Goal: Task Accomplishment & Management: Use online tool/utility

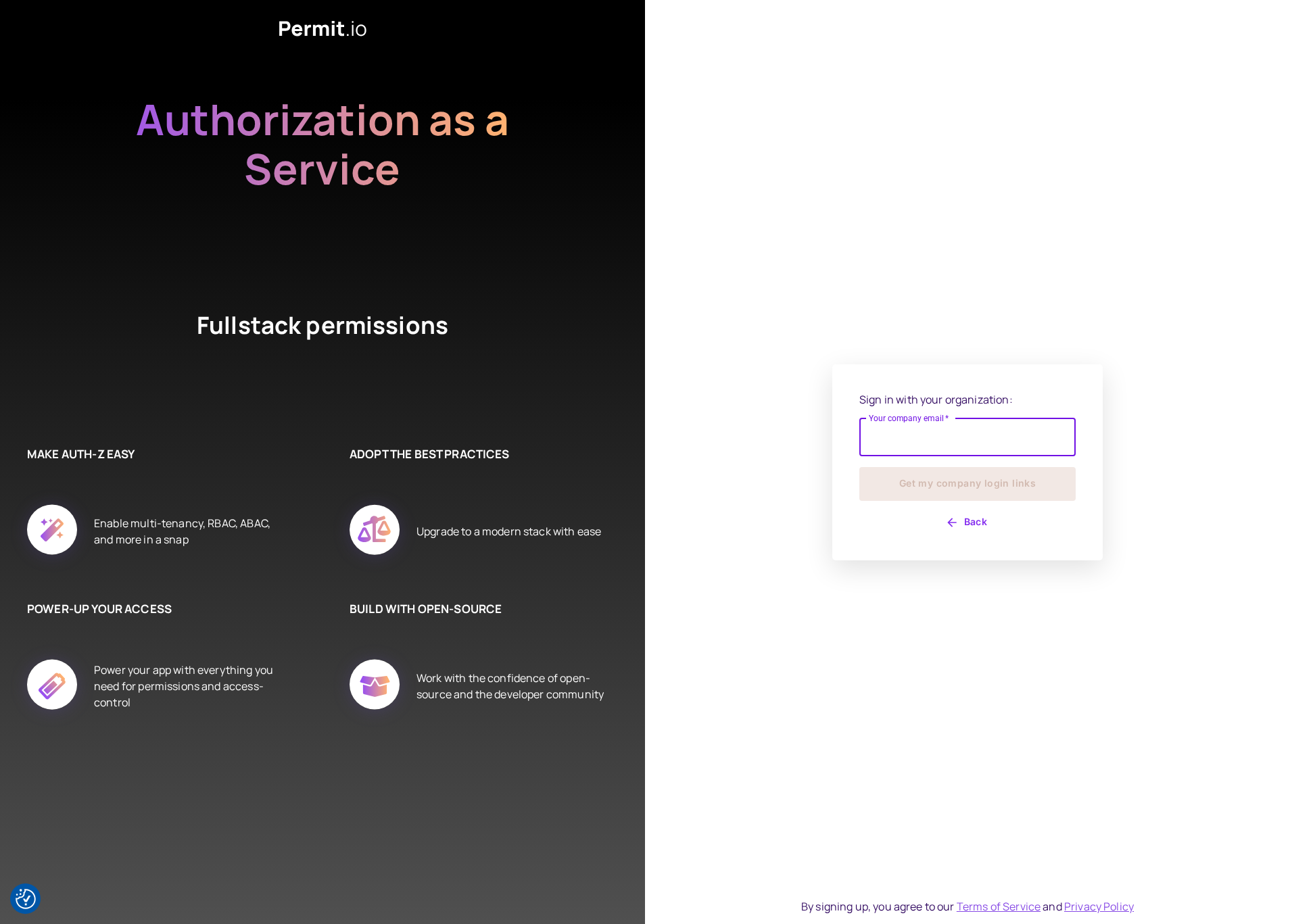
click at [884, 445] on input "Your company email   *" at bounding box center [968, 437] width 216 height 38
type input "**********"
click at [942, 487] on button "Get my company login links" at bounding box center [968, 484] width 216 height 34
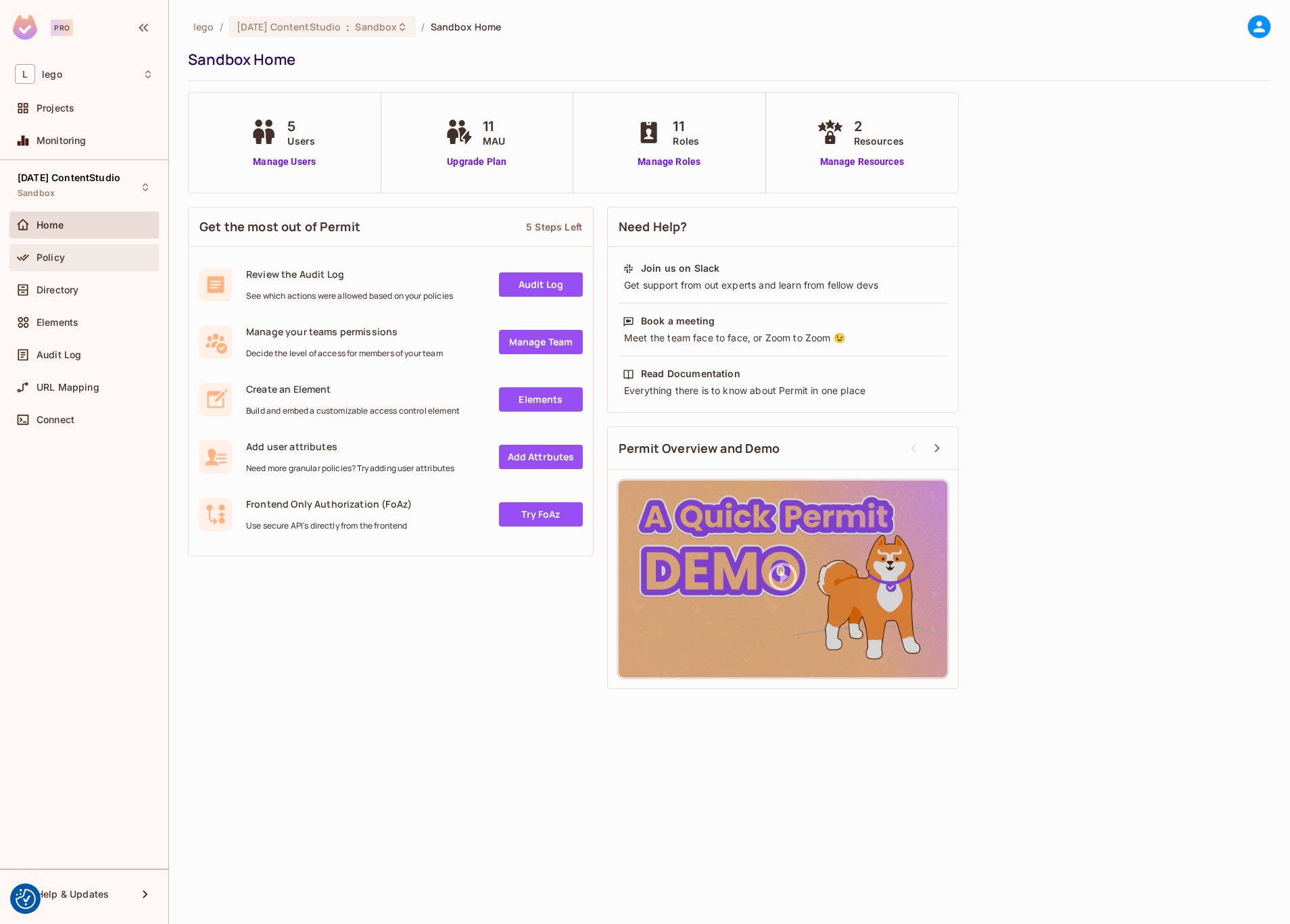
click at [36, 248] on div "Policy" at bounding box center [84, 257] width 149 height 27
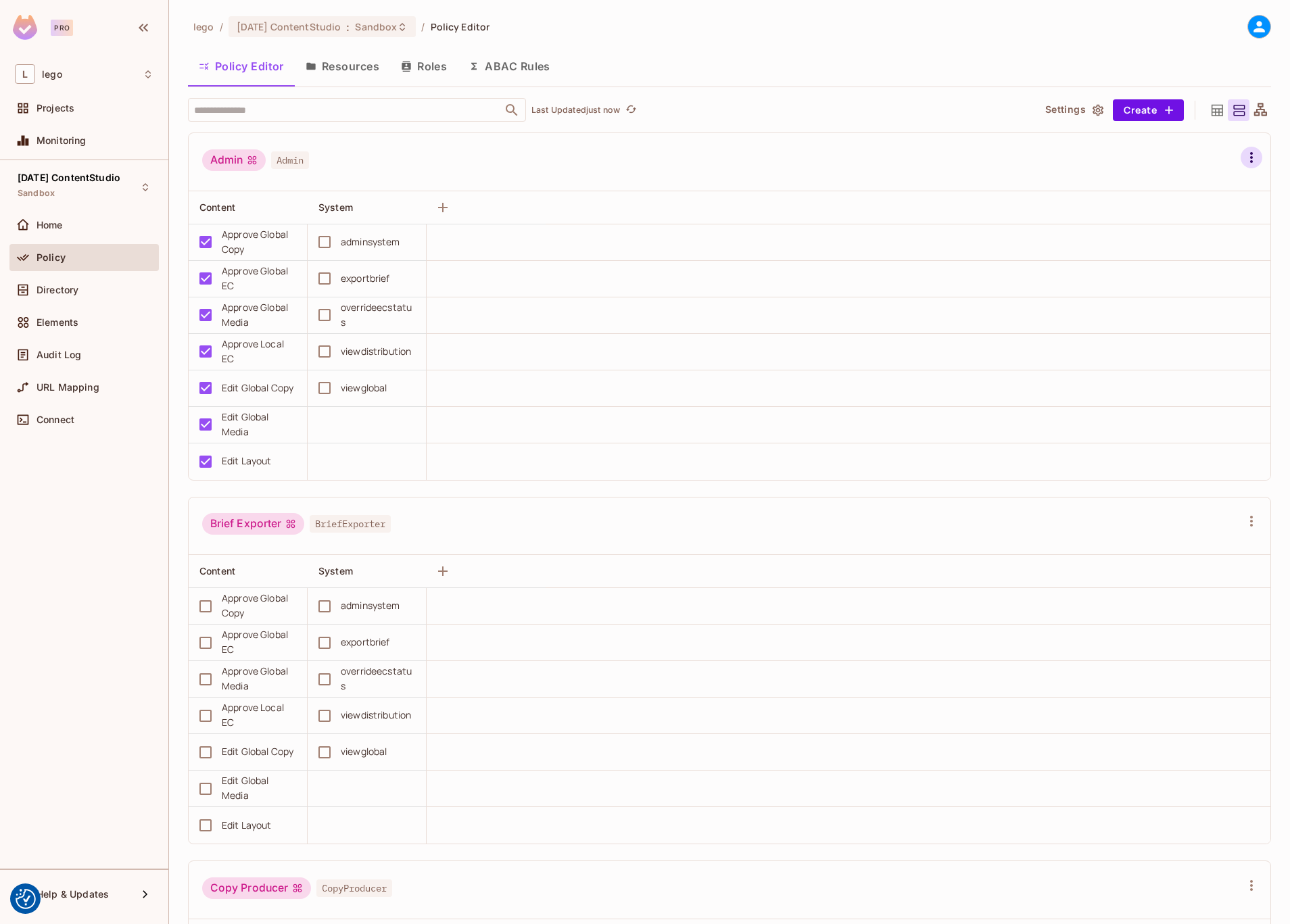
click at [1256, 160] on icon "button" at bounding box center [1252, 157] width 16 height 16
click at [1195, 262] on span "Edit Role" at bounding box center [1174, 270] width 48 height 22
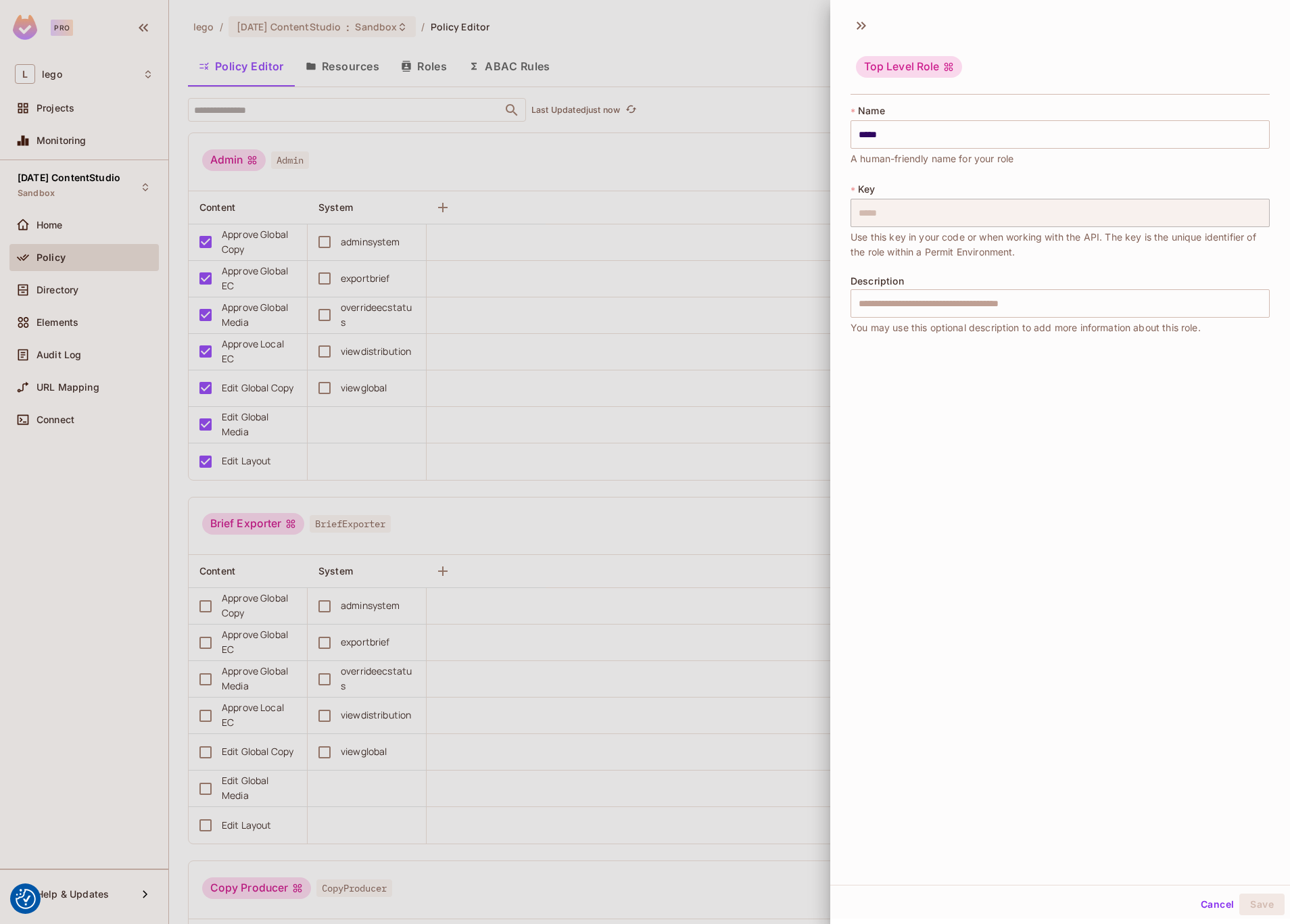
click at [851, 33] on div "Top Level Role" at bounding box center [1061, 56] width 460 height 84
click at [857, 28] on icon at bounding box center [861, 25] width 22 height 22
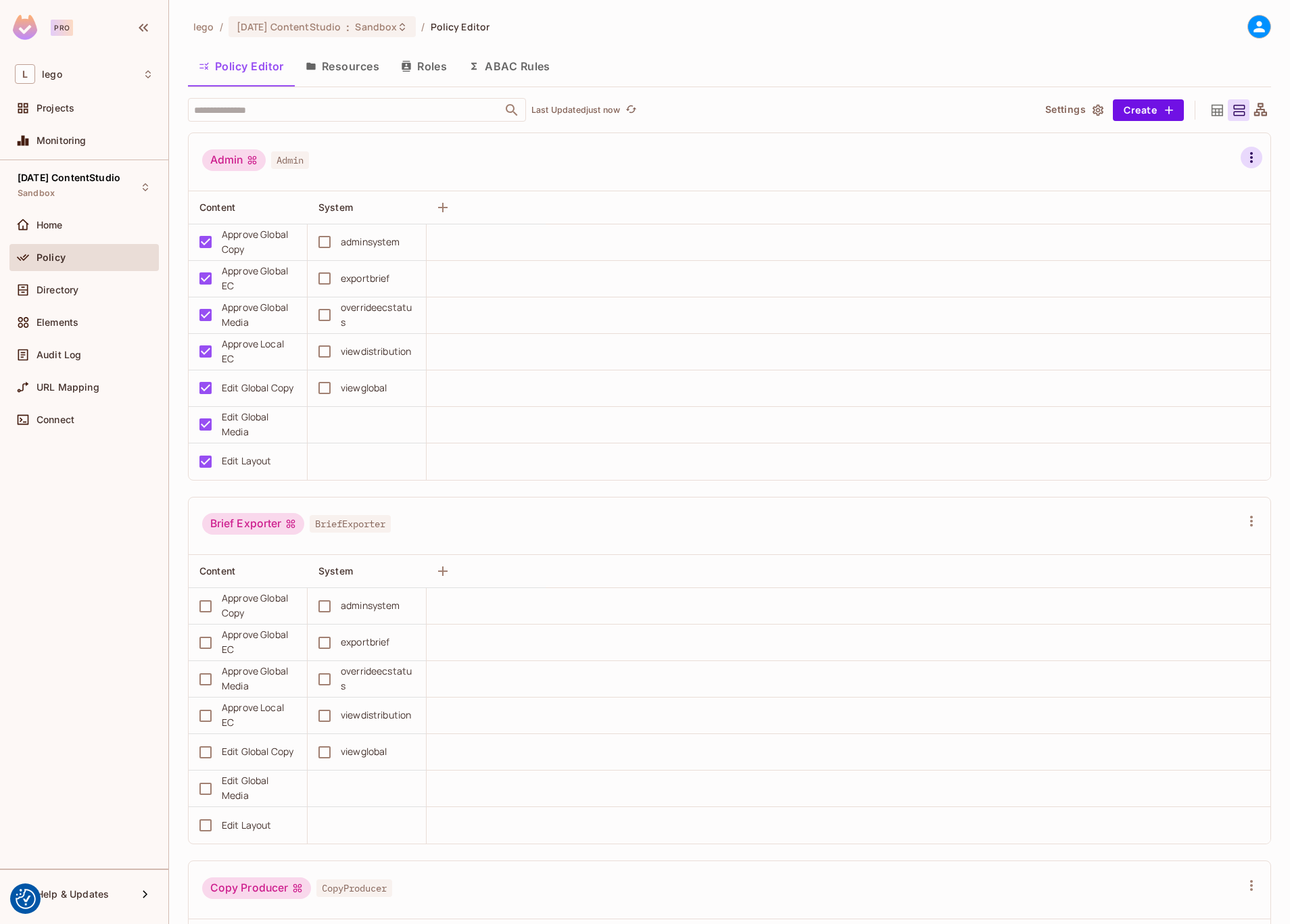
click at [1246, 154] on icon "button" at bounding box center [1252, 157] width 16 height 16
click at [1189, 297] on div "Edit Attributes" at bounding box center [1187, 300] width 67 height 14
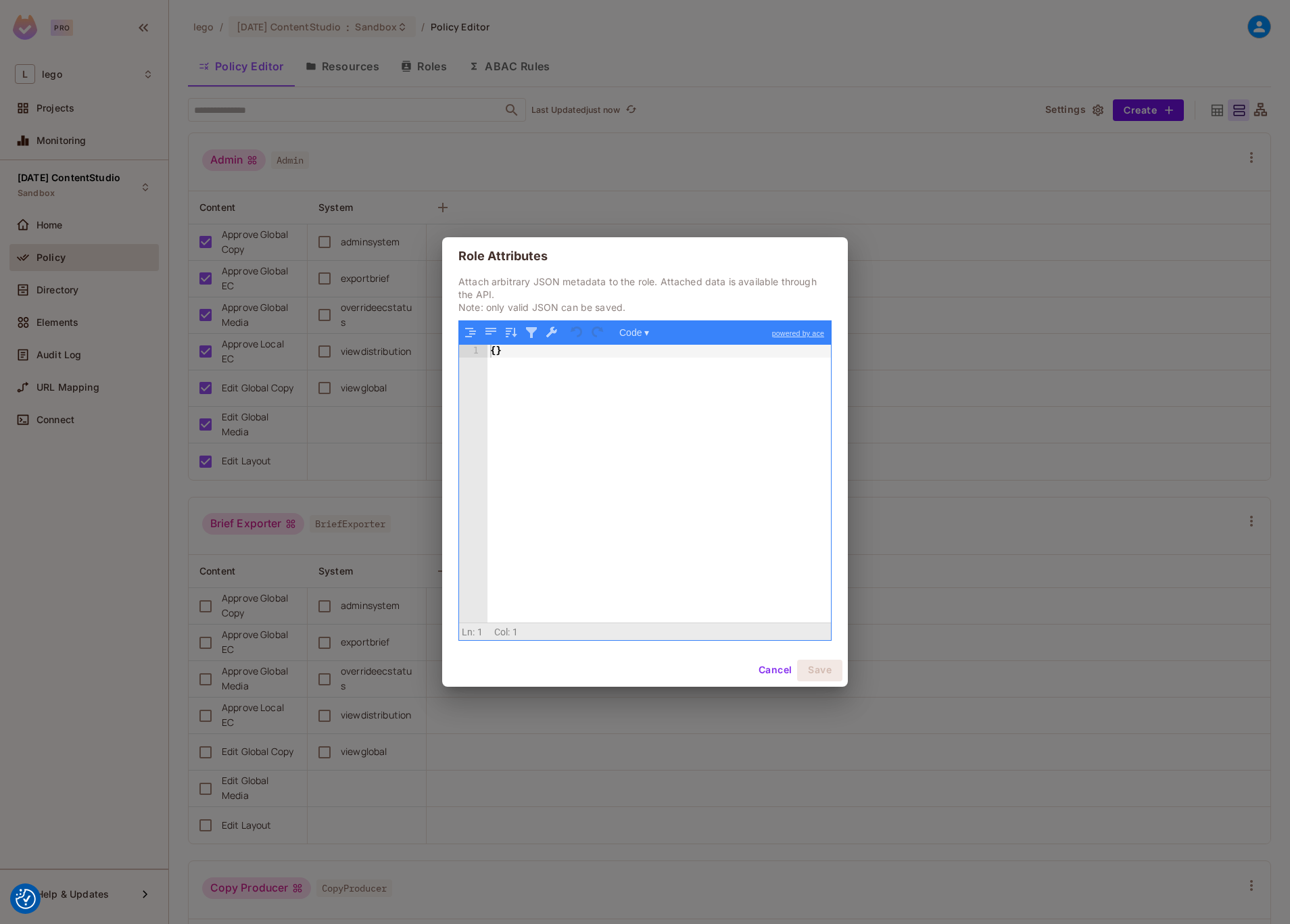
click at [781, 671] on button "Cancel" at bounding box center [775, 671] width 44 height 22
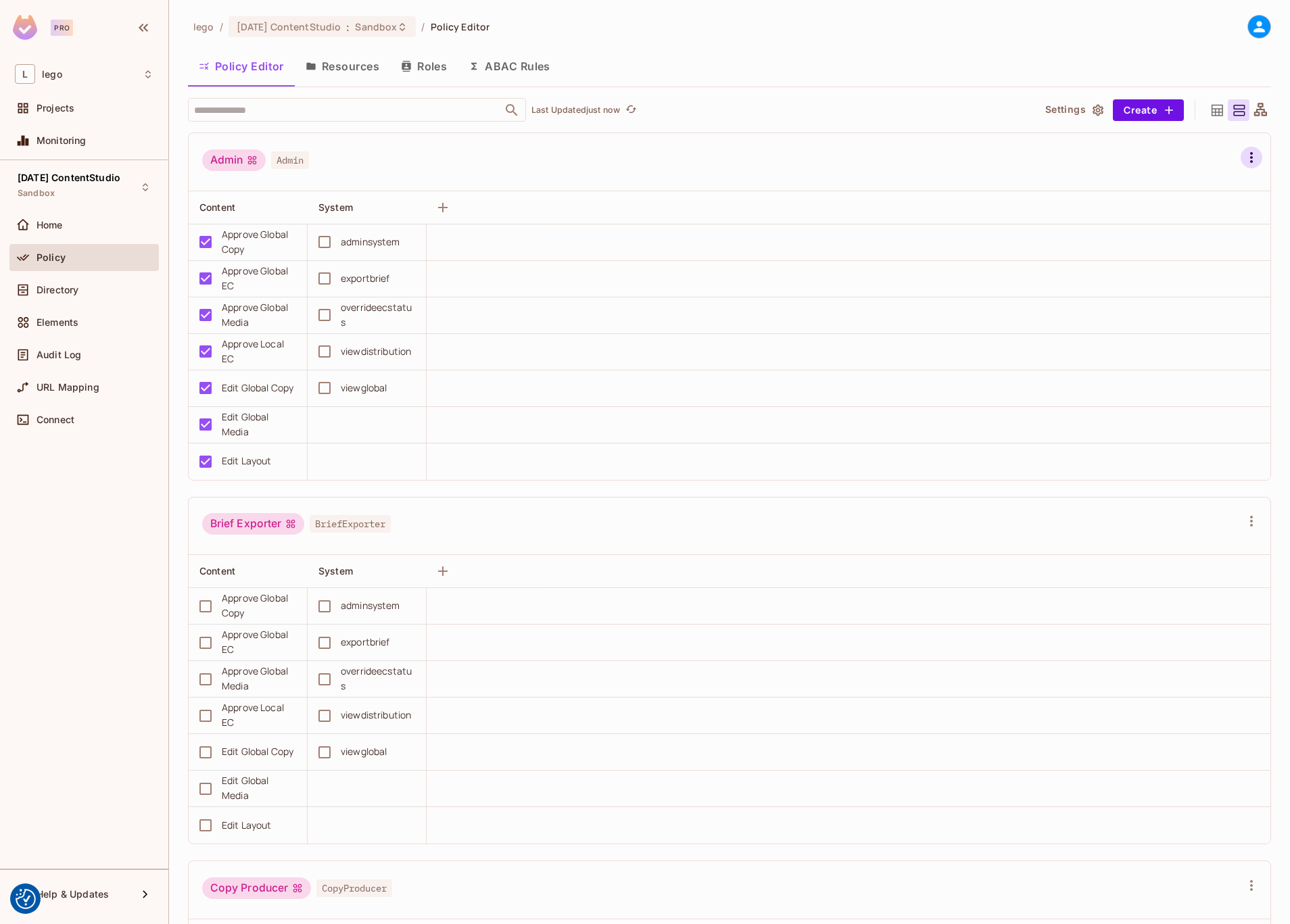
click at [1252, 164] on icon "button" at bounding box center [1252, 157] width 16 height 16
click at [1220, 268] on li "Edit Role" at bounding box center [1183, 270] width 136 height 30
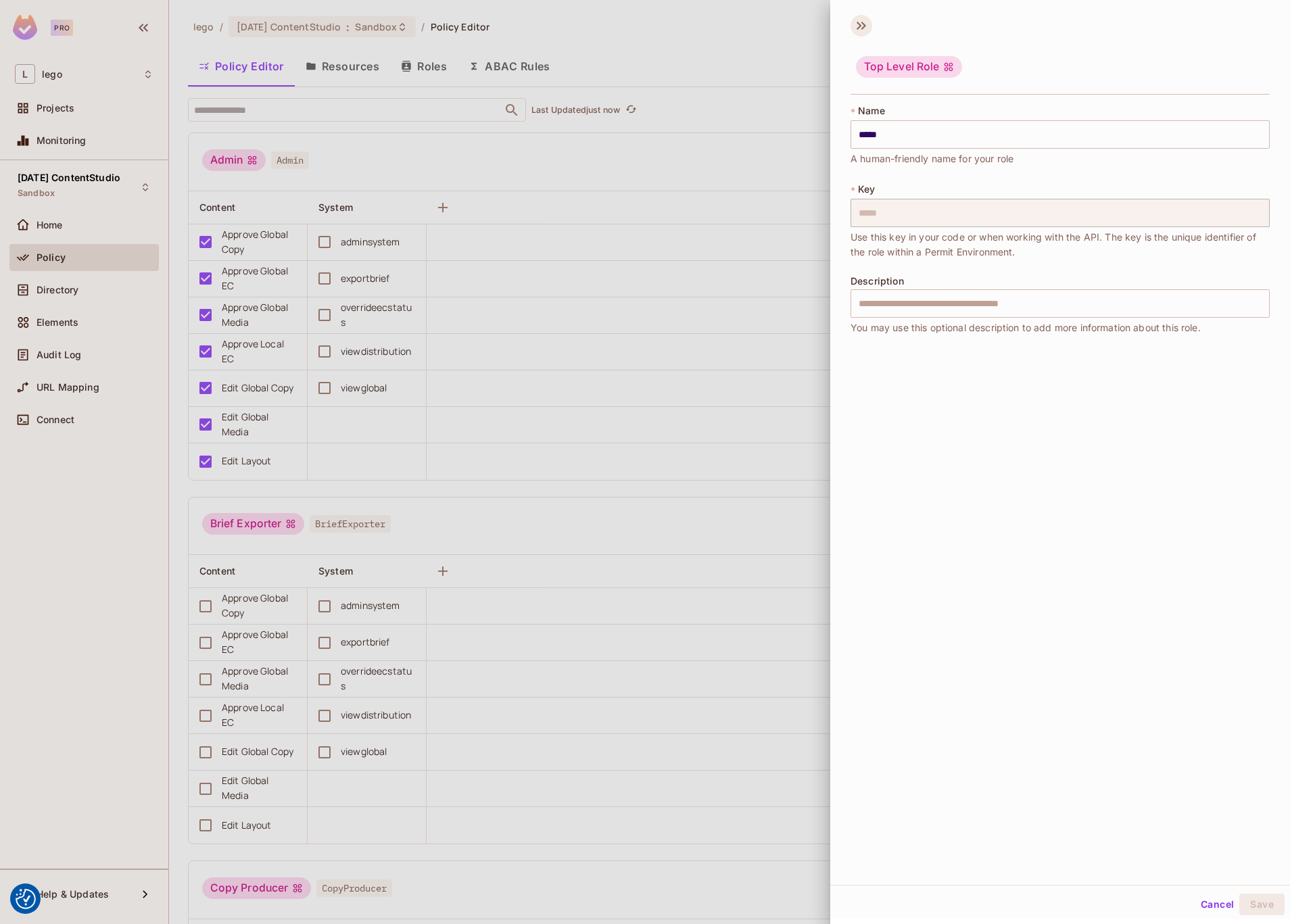
click at [860, 30] on icon at bounding box center [861, 25] width 22 height 22
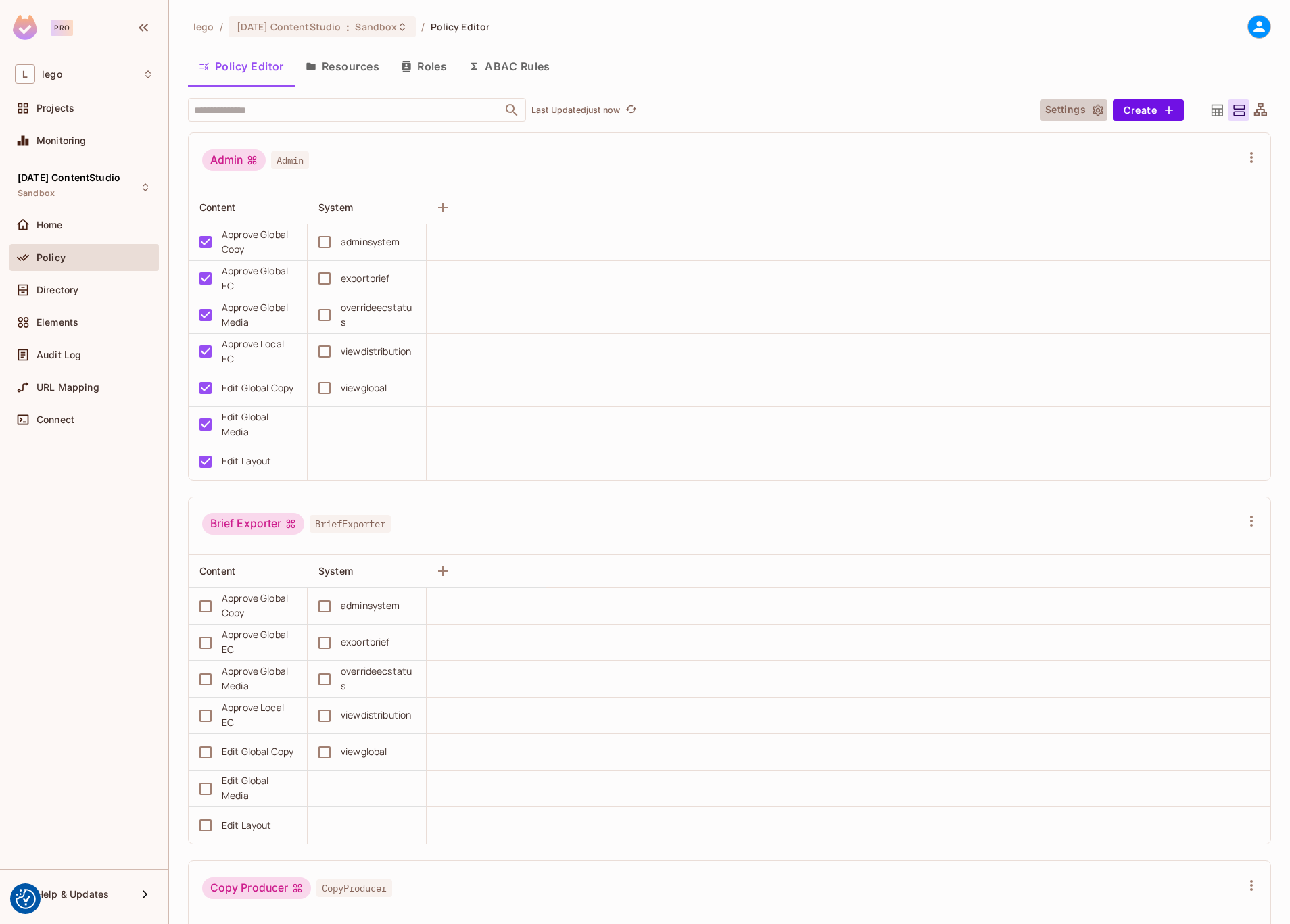
click at [1099, 107] on icon "button" at bounding box center [1098, 110] width 14 height 14
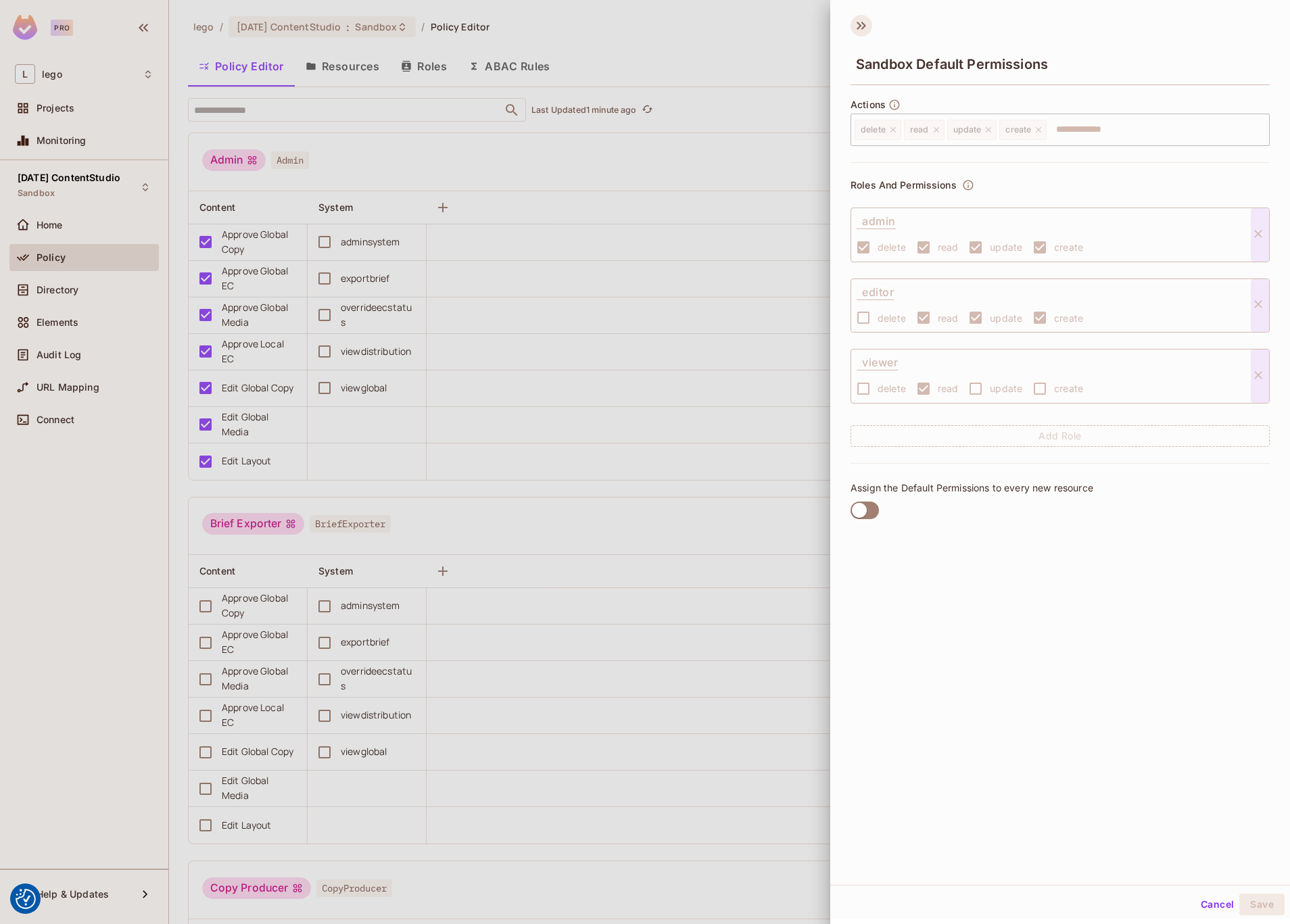
click at [861, 24] on icon at bounding box center [861, 25] width 22 height 22
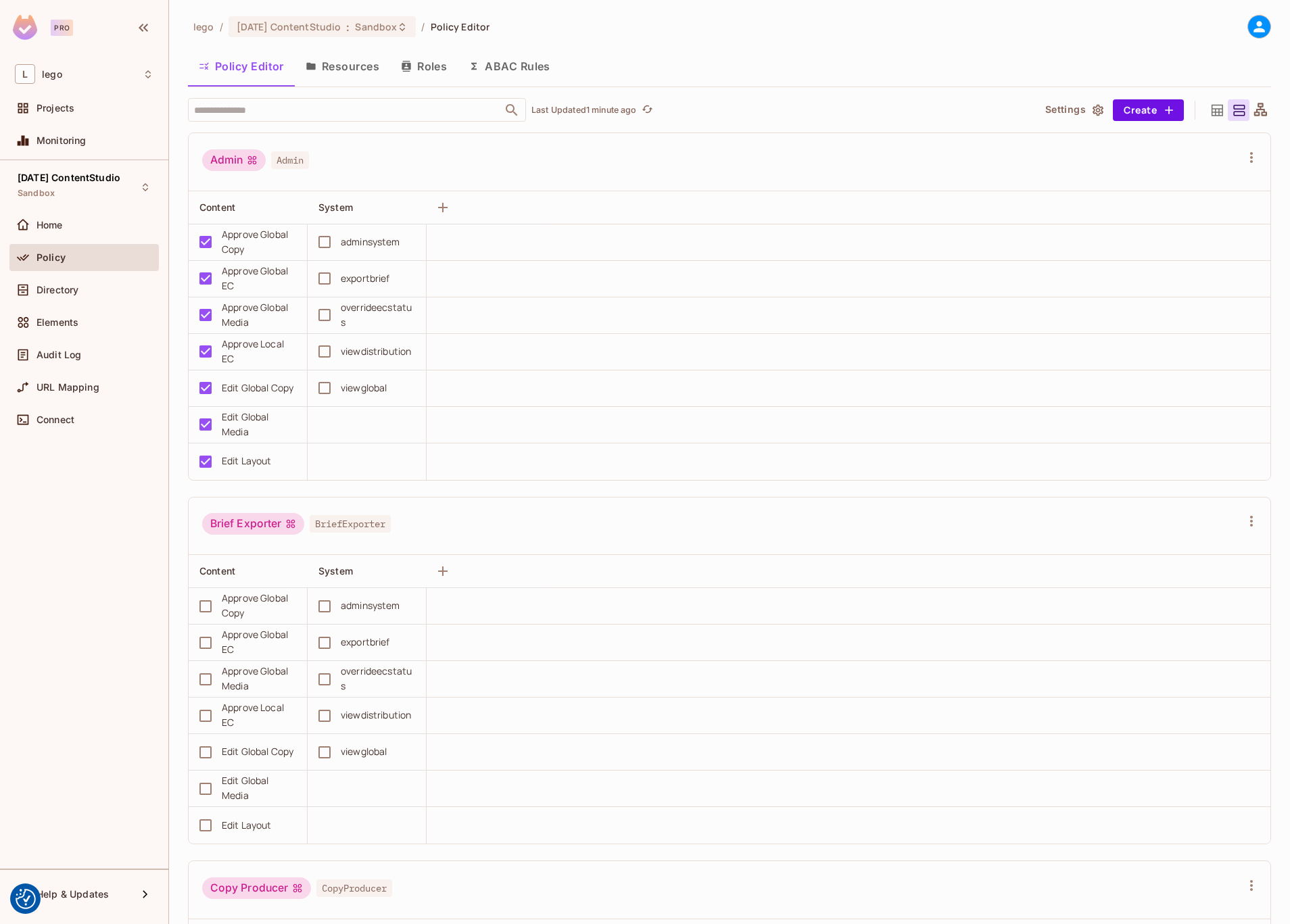
click at [337, 73] on button "Resources" at bounding box center [342, 66] width 95 height 34
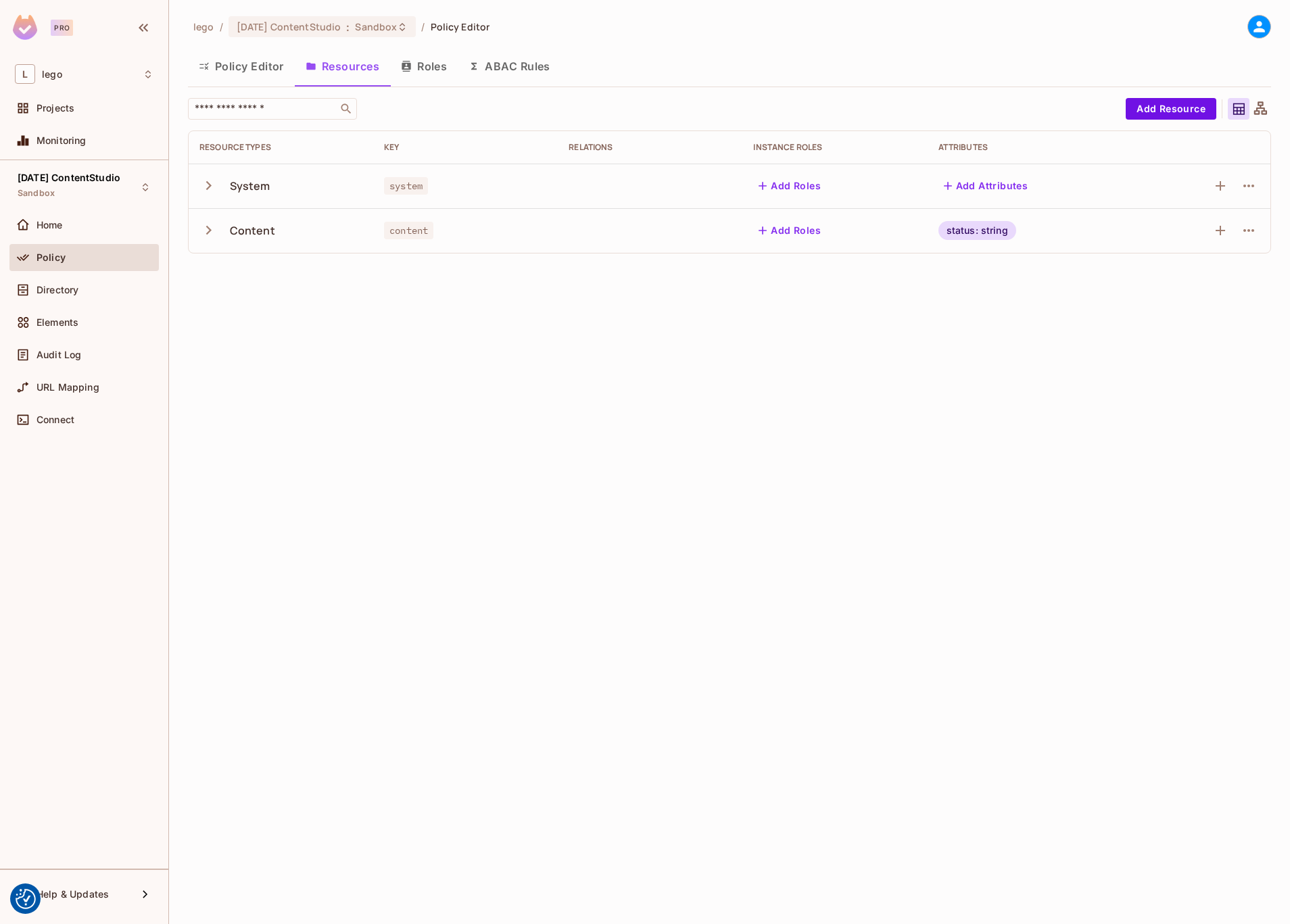
click at [207, 186] on icon "button" at bounding box center [208, 186] width 19 height 19
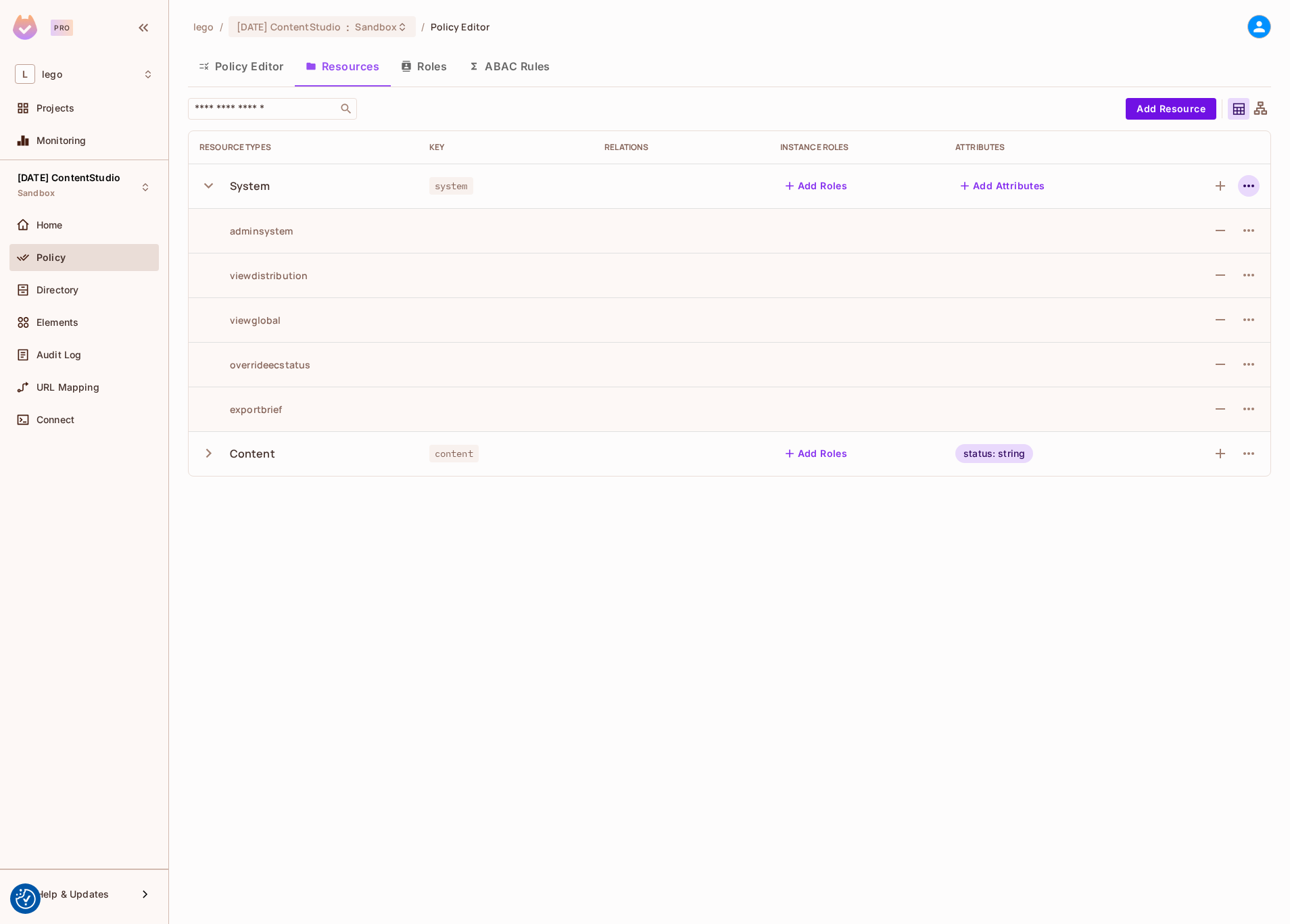
click at [1241, 188] on icon "button" at bounding box center [1249, 186] width 16 height 16
drag, startPoint x: 1113, startPoint y: 639, endPoint x: 1143, endPoint y: 594, distance: 54.1
click at [1118, 631] on div at bounding box center [645, 462] width 1290 height 924
click at [1221, 278] on icon "button" at bounding box center [1221, 275] width 16 height 16
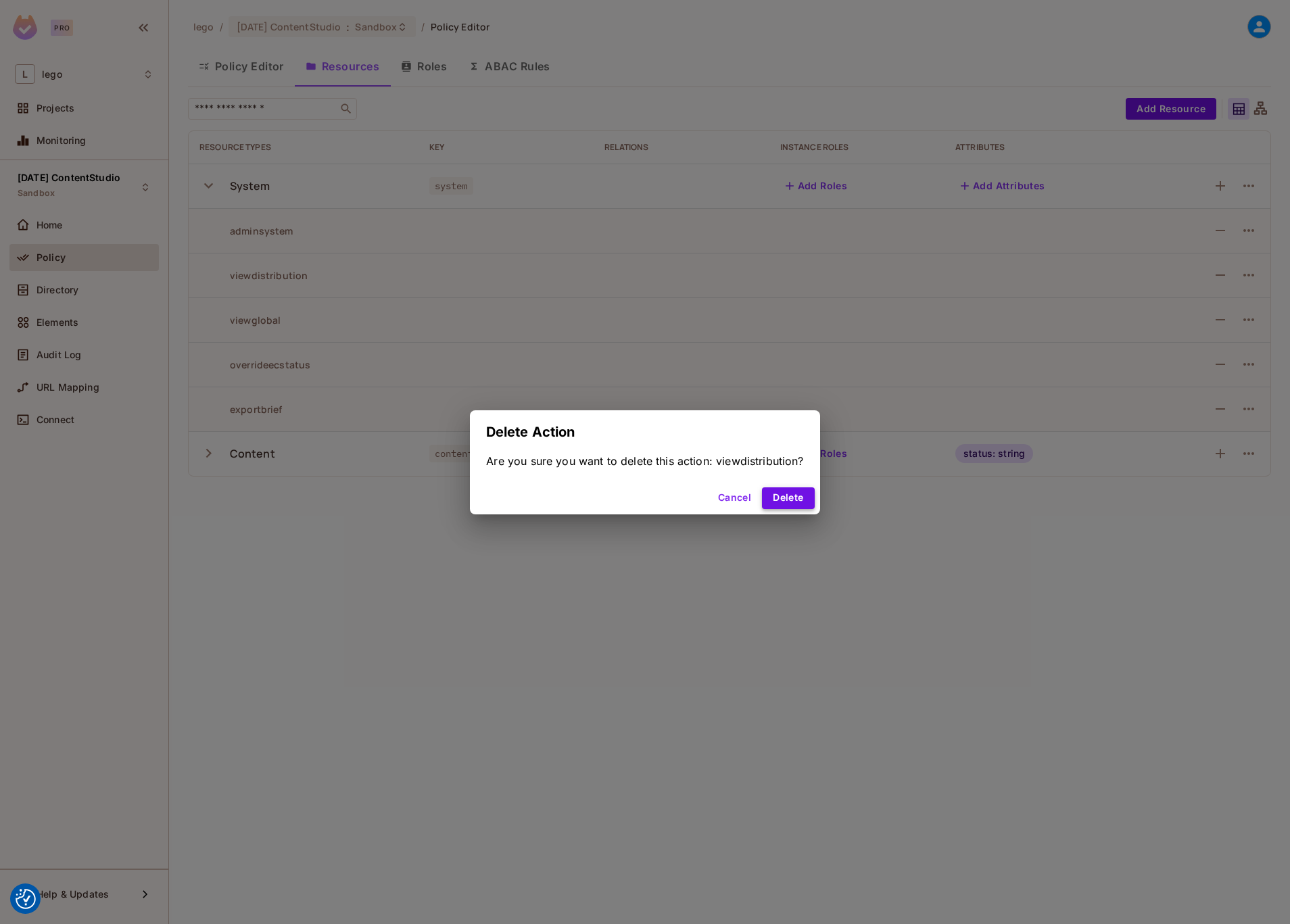
click at [797, 496] on button "Delete" at bounding box center [788, 498] width 52 height 22
